Goal: Task Accomplishment & Management: Complete application form

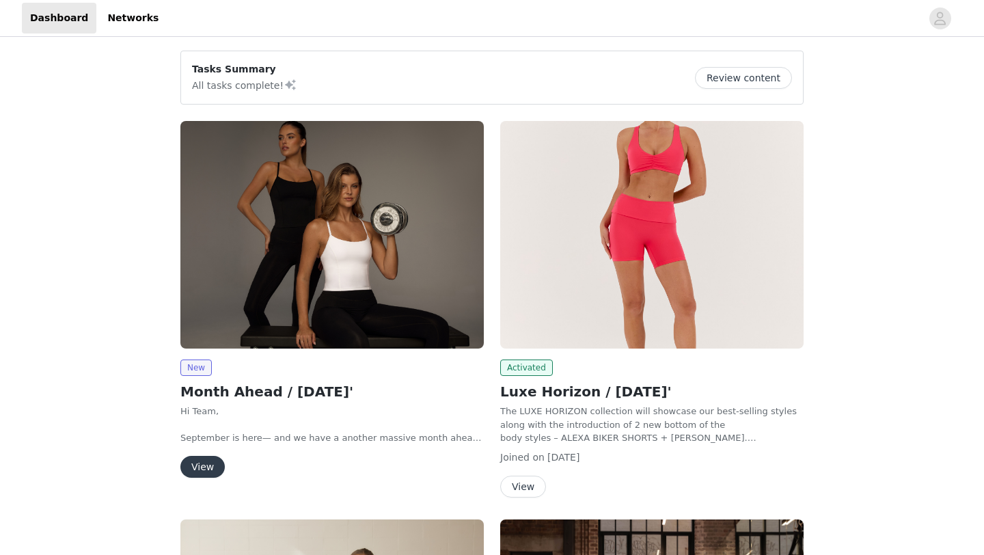
click at [204, 466] on button "View" at bounding box center [202, 467] width 44 height 22
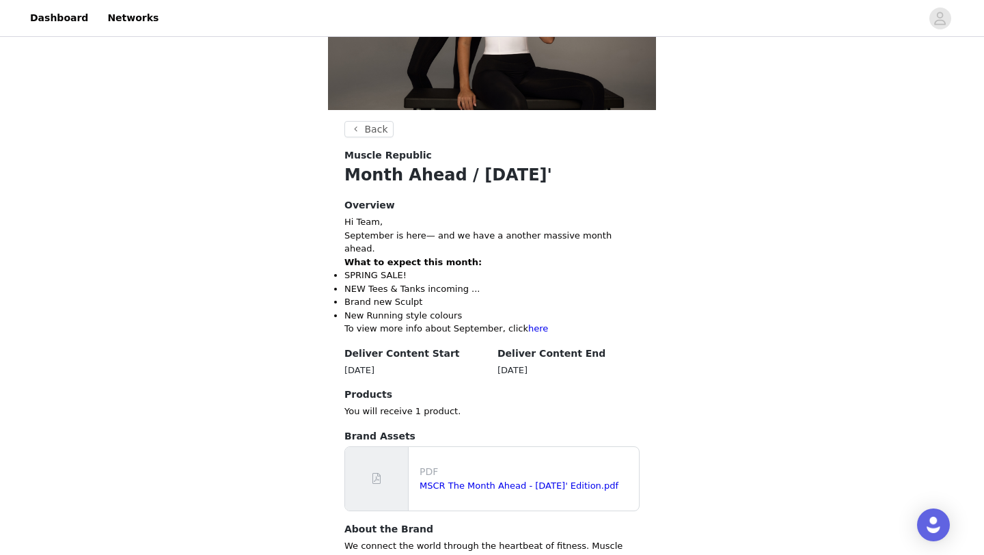
scroll to position [149, 0]
click at [565, 480] on link "MSCR The Month Ahead - [DATE]' Edition.pdf" at bounding box center [519, 485] width 199 height 10
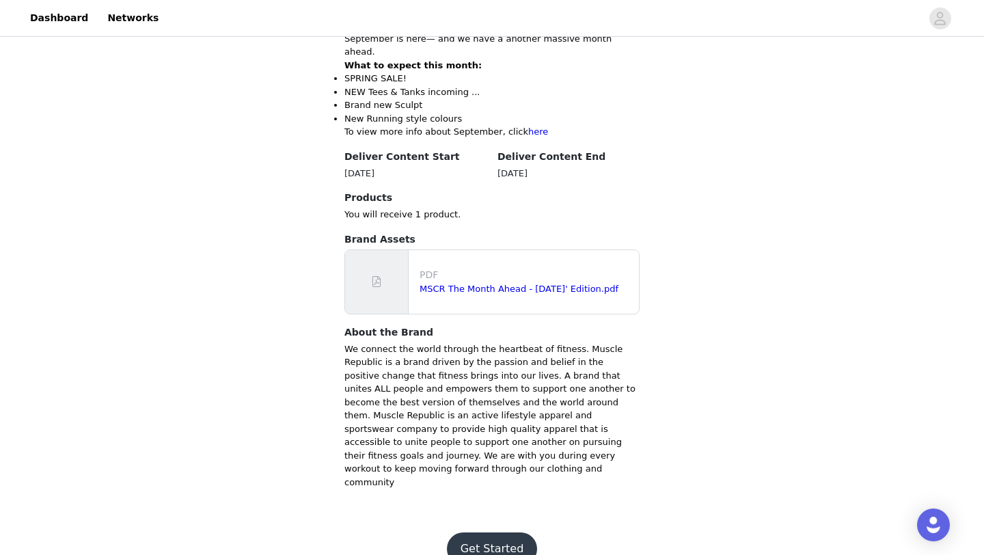
click at [514, 532] on button "Get Started" at bounding box center [492, 548] width 91 height 33
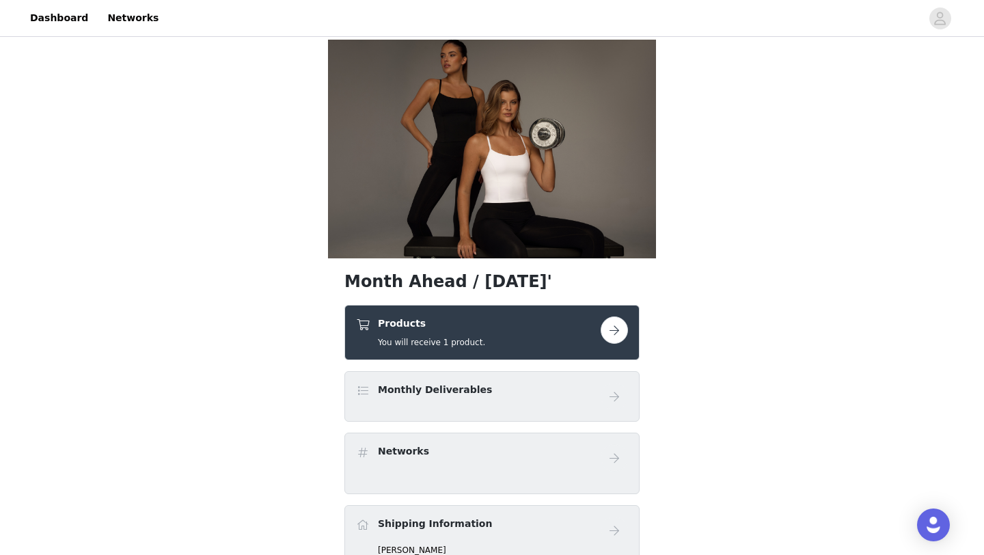
click at [612, 330] on button "button" at bounding box center [614, 329] width 27 height 27
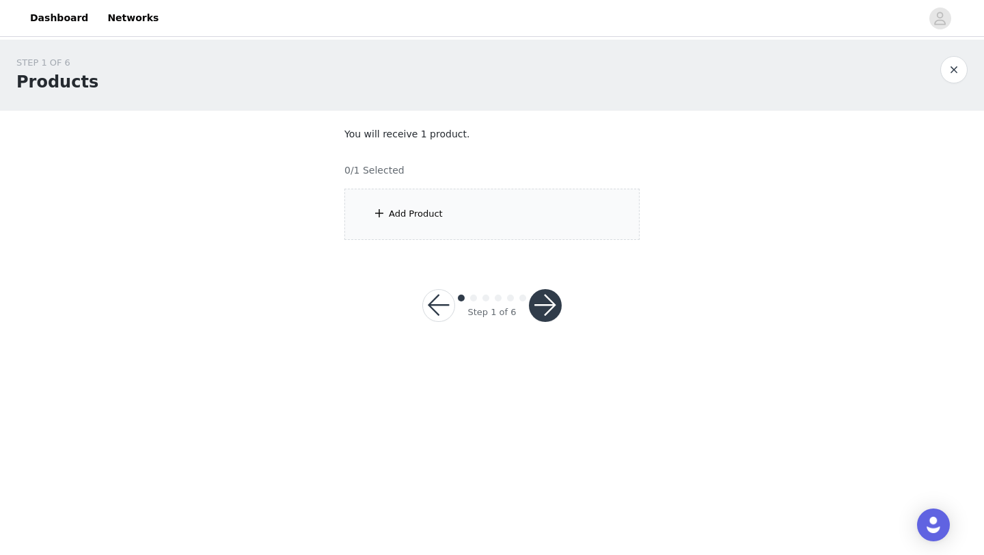
click at [512, 224] on div "Add Product" at bounding box center [491, 214] width 295 height 51
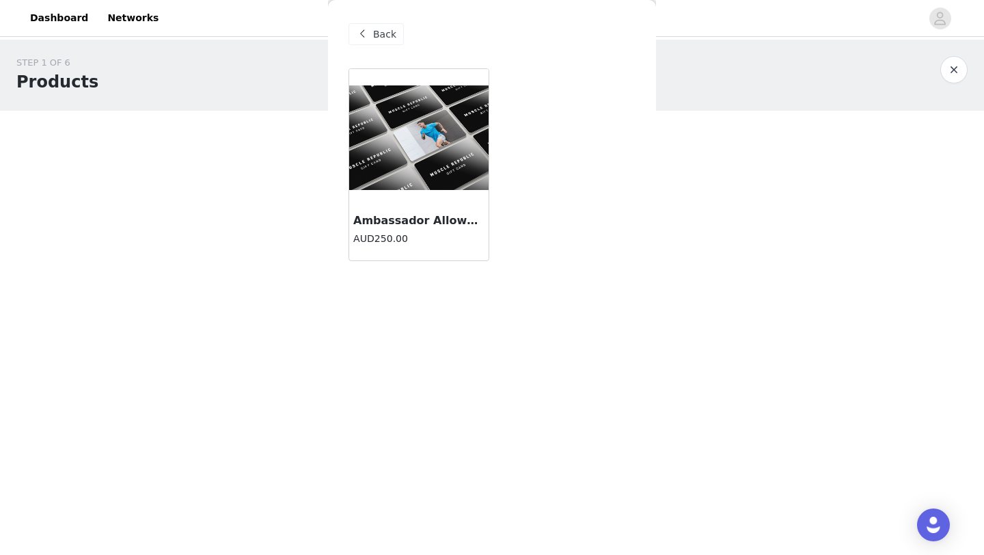
click at [437, 233] on h4 "AUD250.00" at bounding box center [418, 239] width 131 height 14
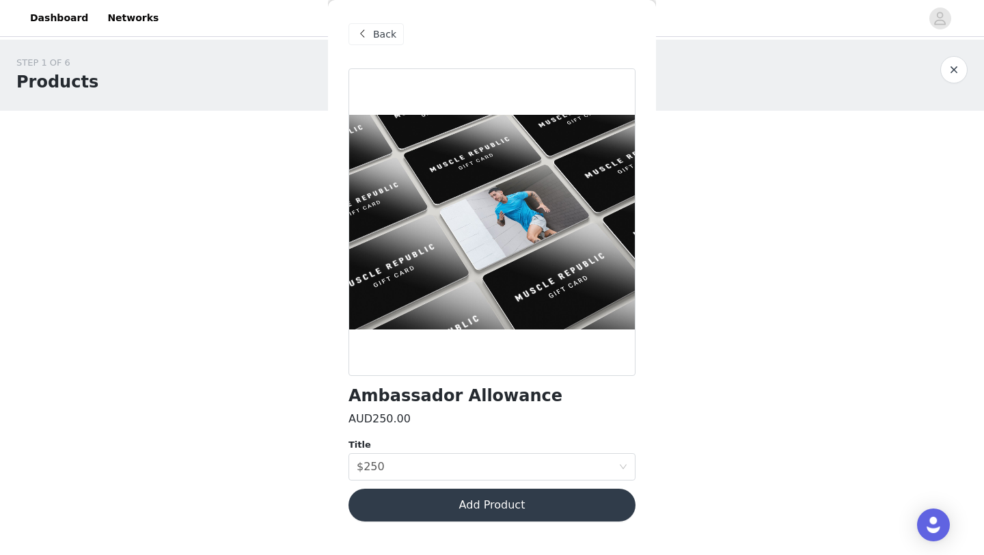
click at [496, 508] on button "Add Product" at bounding box center [492, 505] width 287 height 33
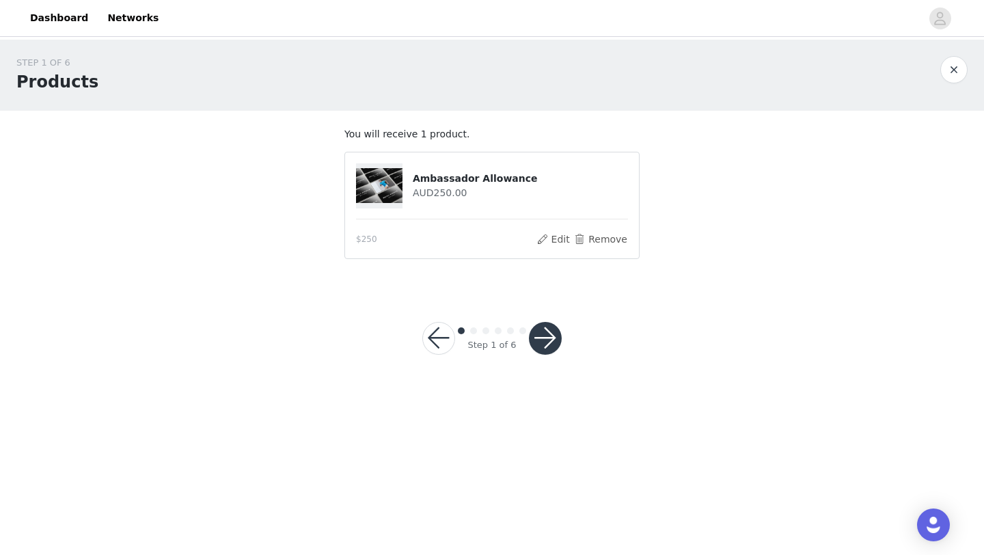
click at [546, 339] on button "button" at bounding box center [545, 338] width 33 height 33
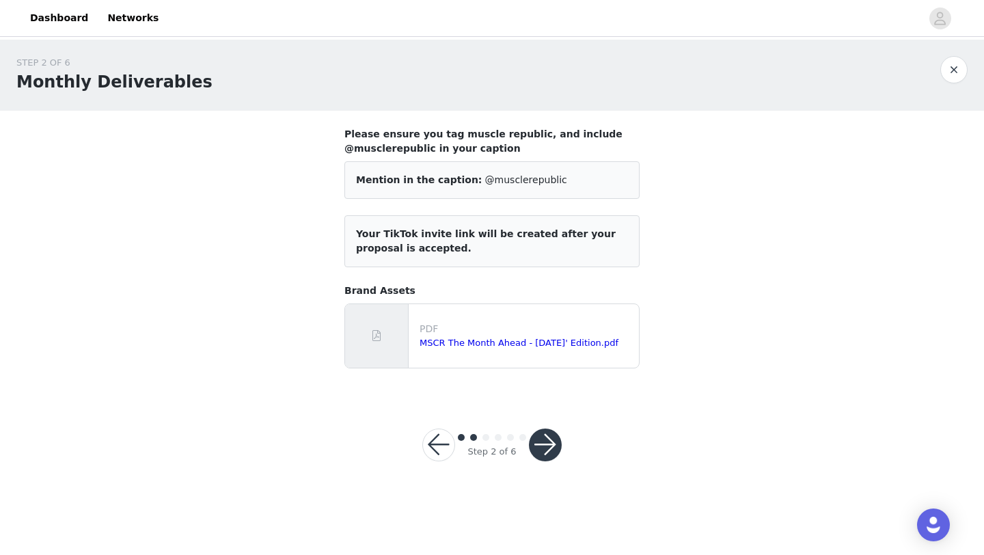
click at [539, 446] on button "button" at bounding box center [545, 445] width 33 height 33
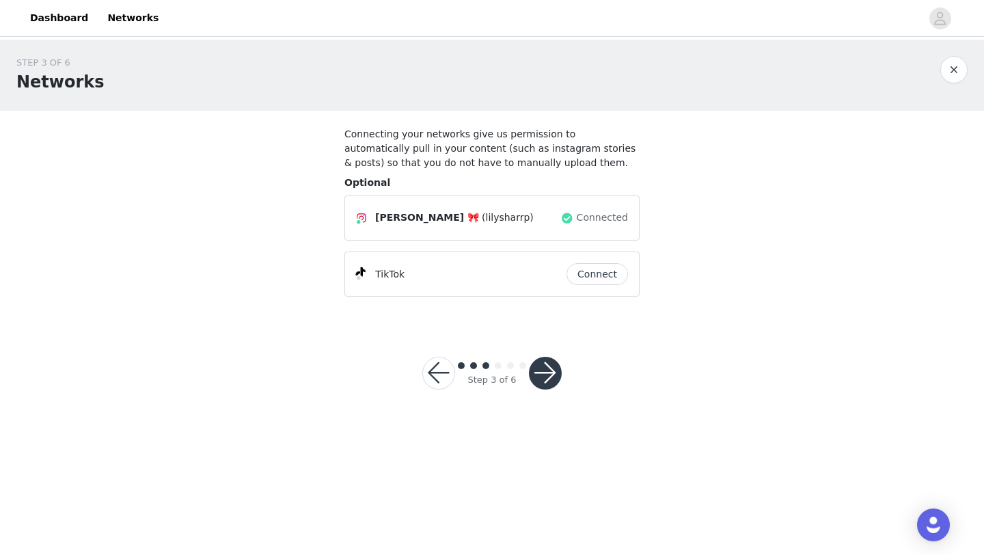
click at [547, 379] on button "button" at bounding box center [545, 373] width 33 height 33
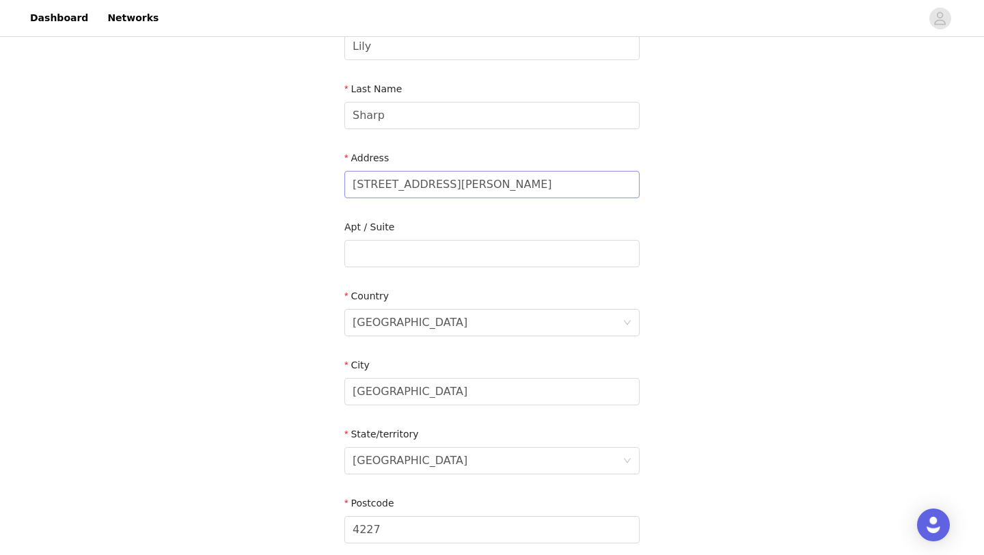
scroll to position [377, 0]
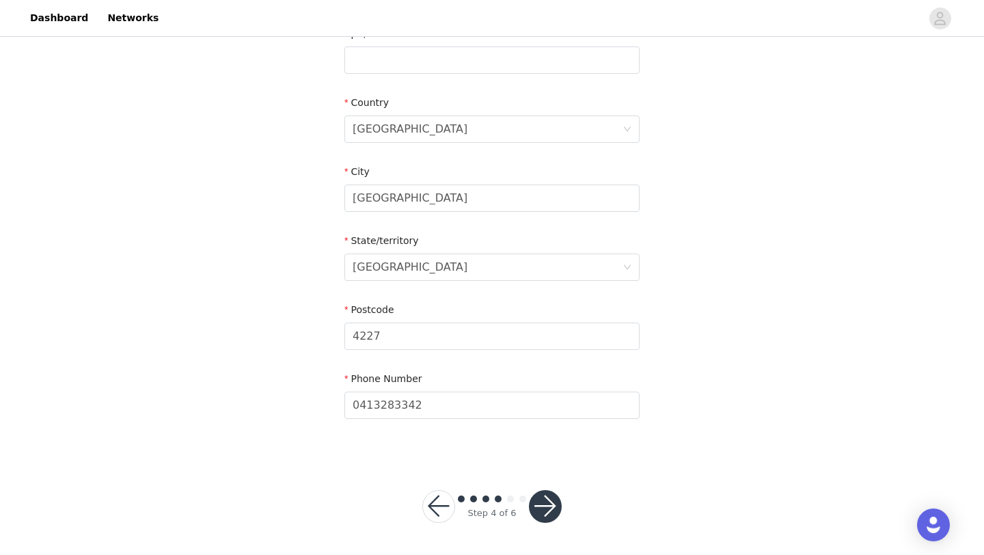
click at [552, 517] on button "button" at bounding box center [545, 506] width 33 height 33
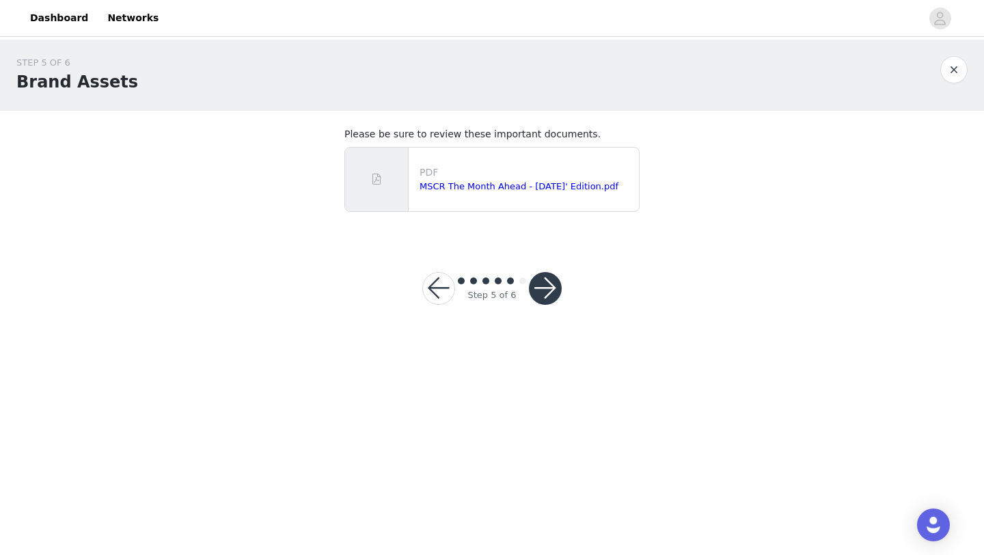
click at [543, 299] on button "button" at bounding box center [545, 288] width 33 height 33
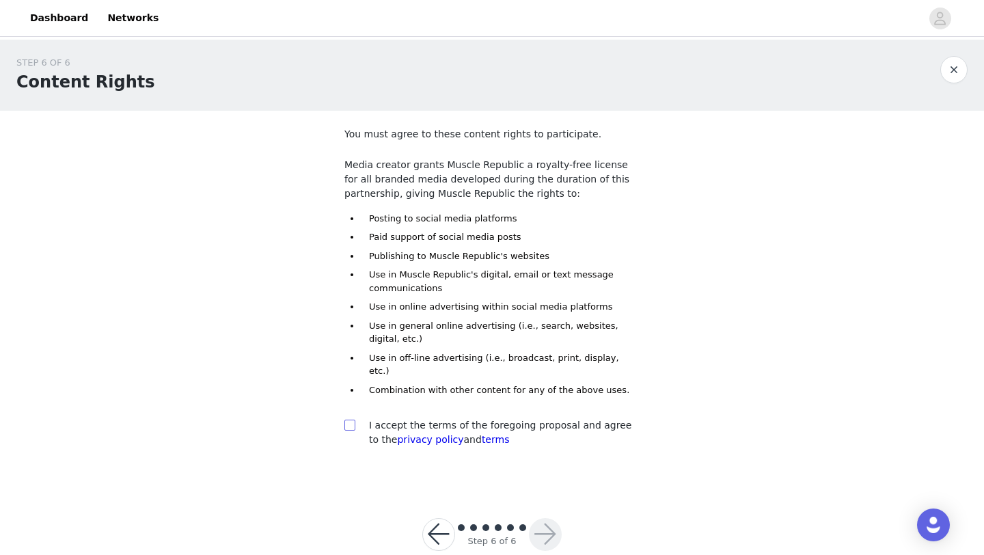
click at [351, 420] on input "checkbox" at bounding box center [349, 425] width 10 height 10
checkbox input "true"
click at [551, 524] on button "button" at bounding box center [545, 534] width 33 height 33
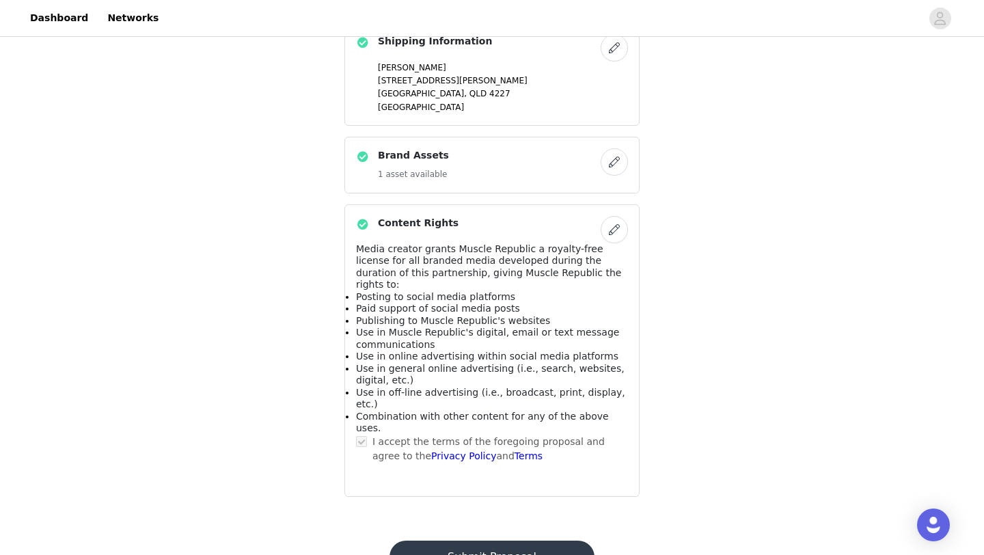
scroll to position [601, 0]
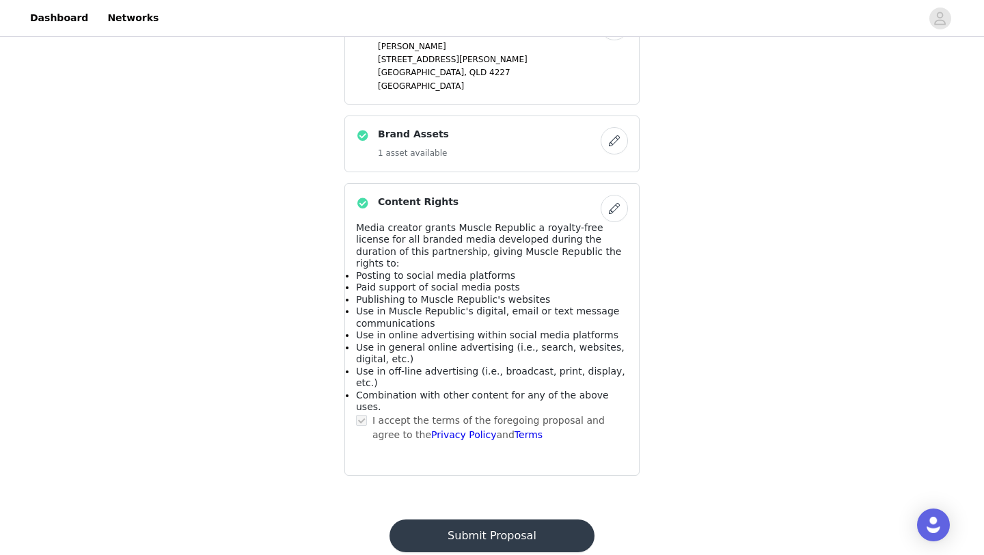
click at [511, 519] on button "Submit Proposal" at bounding box center [492, 535] width 204 height 33
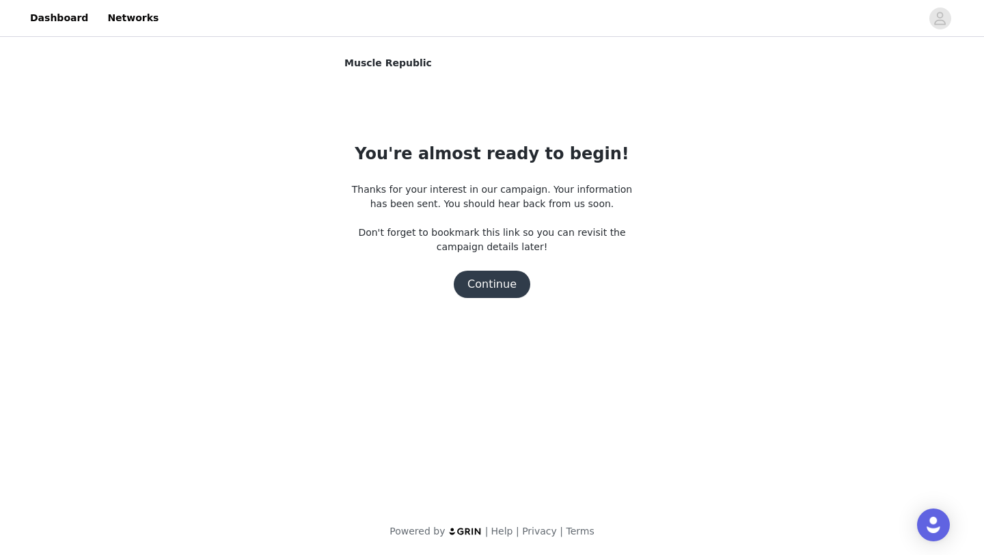
scroll to position [0, 0]
click at [493, 295] on button "Continue" at bounding box center [492, 284] width 77 height 27
